Goal: Task Accomplishment & Management: Manage account settings

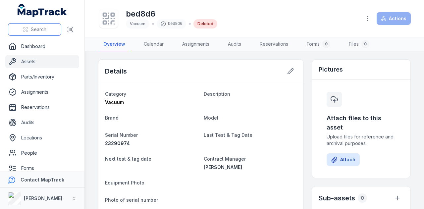
click at [25, 33] on button "Search" at bounding box center [34, 29] width 53 height 13
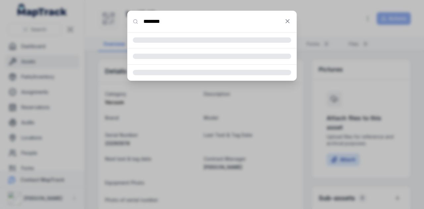
type input "********"
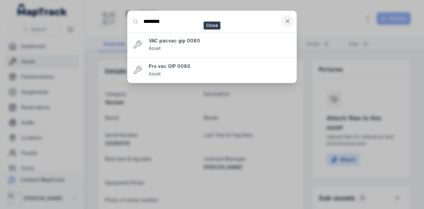
click at [286, 21] on icon at bounding box center [287, 21] width 7 height 7
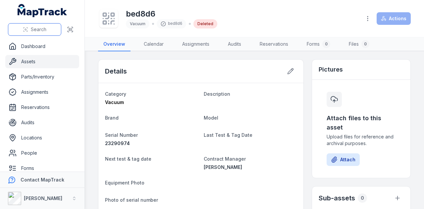
click at [42, 29] on span "Search" at bounding box center [39, 29] width 16 height 7
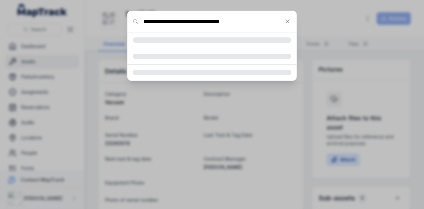
type input "**********"
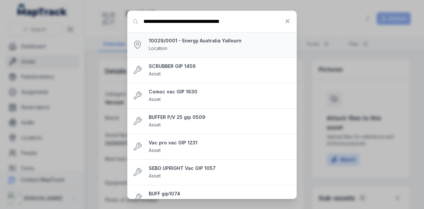
click at [213, 34] on li "10029/0001 - Energy [GEOGRAPHIC_DATA] Yallourn Location" at bounding box center [212, 45] width 169 height 26
click at [214, 40] on strong "10029/0001 - Energy Australia Yallourn" at bounding box center [220, 40] width 142 height 7
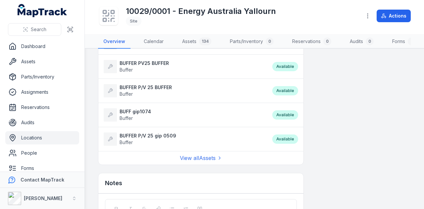
scroll to position [596, 0]
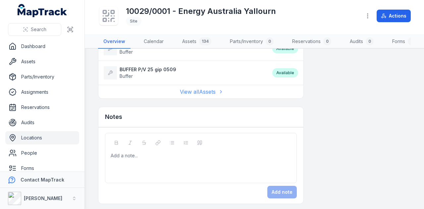
click at [198, 92] on link "View all Assets" at bounding box center [201, 92] width 42 height 8
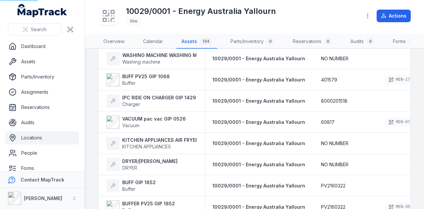
scroll to position [8, 0]
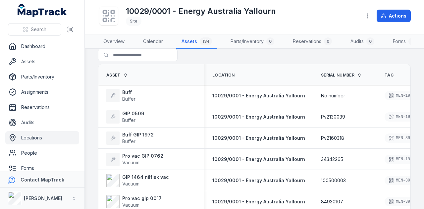
click at [335, 82] on th "Serial Number" at bounding box center [345, 74] width 64 height 21
click at [336, 78] on span "Serial Number" at bounding box center [337, 75] width 33 height 5
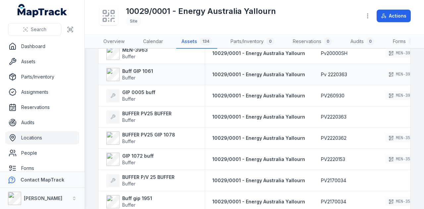
scroll to position [232, 0]
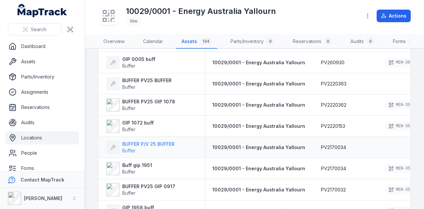
click at [144, 147] on strong "BUFFER P/V 25 BUFFER" at bounding box center [148, 144] width 52 height 7
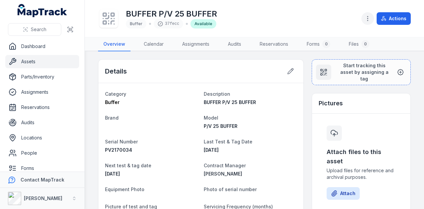
click at [369, 18] on icon "button" at bounding box center [367, 18] width 7 height 7
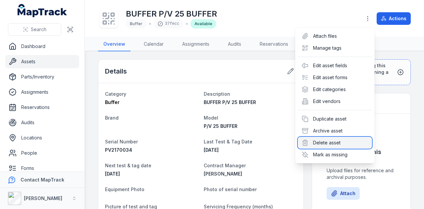
click at [331, 140] on div "Delete asset" at bounding box center [335, 143] width 74 height 12
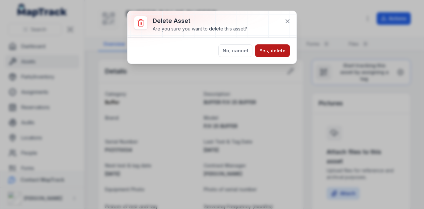
click at [271, 47] on button "Yes, delete" at bounding box center [272, 50] width 35 height 13
